Goal: Task Accomplishment & Management: Complete application form

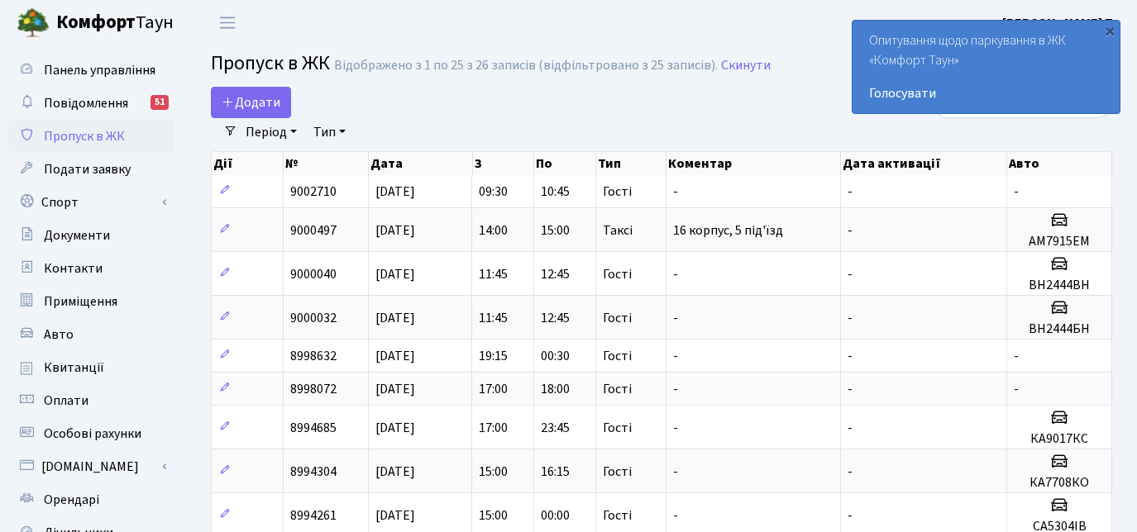
select select "25"
click at [264, 98] on span "Додати" at bounding box center [251, 102] width 59 height 18
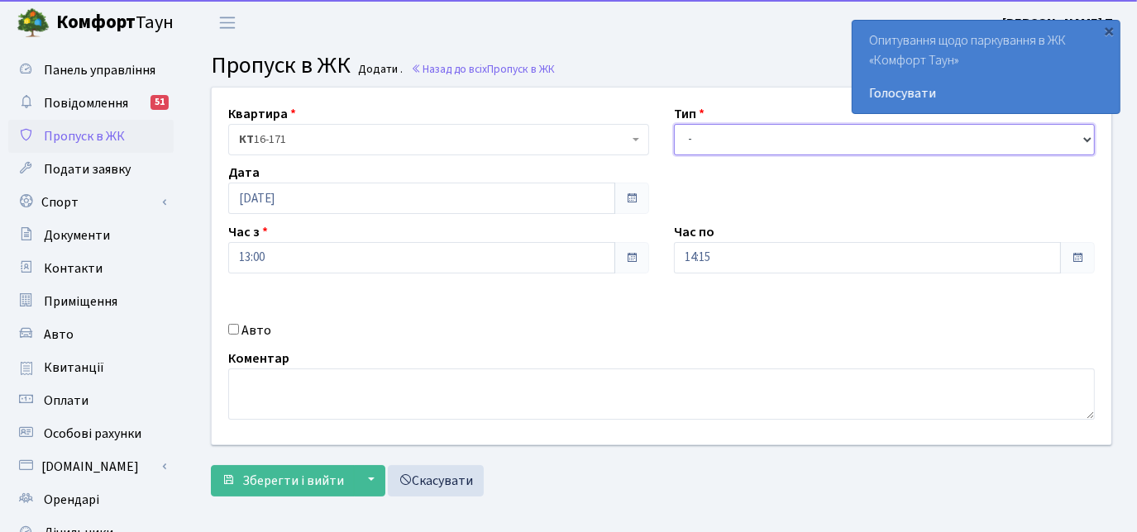
drag, startPoint x: 0, startPoint y: 0, endPoint x: 732, endPoint y: 147, distance: 746.4
click at [732, 147] on select "- Доставка Таксі Гості Сервіс" at bounding box center [884, 139] width 421 height 31
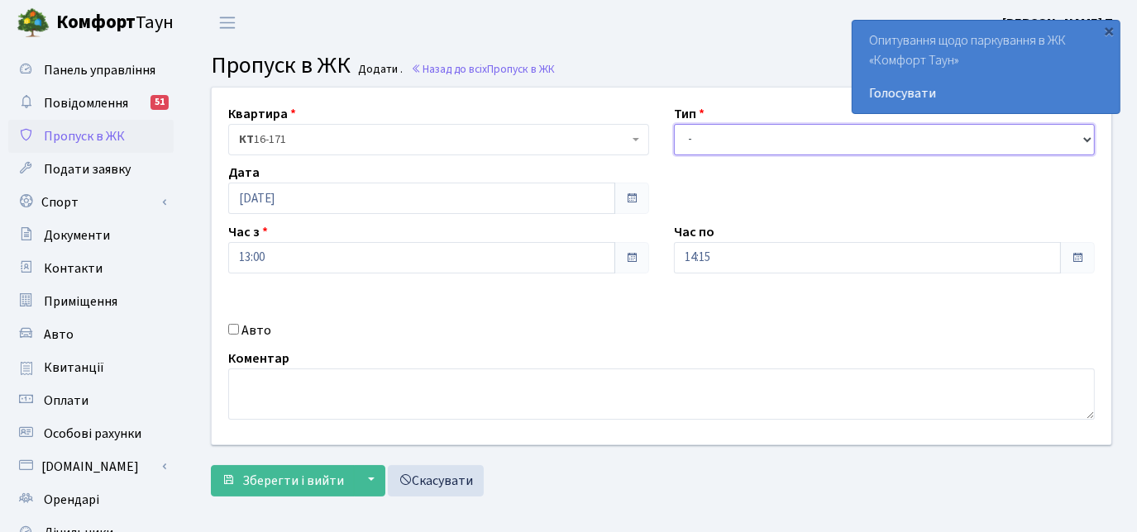
select select "2"
click at [674, 124] on select "- Доставка Таксі Гості Сервіс" at bounding box center [884, 139] width 421 height 31
